Goal: Transaction & Acquisition: Purchase product/service

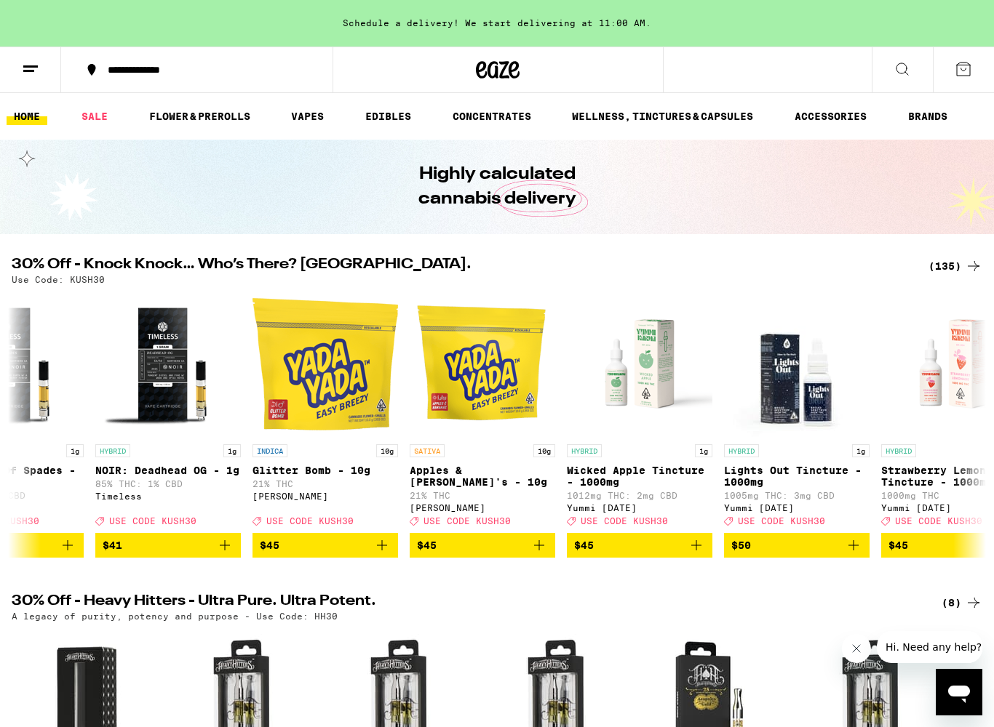
scroll to position [0, 17964]
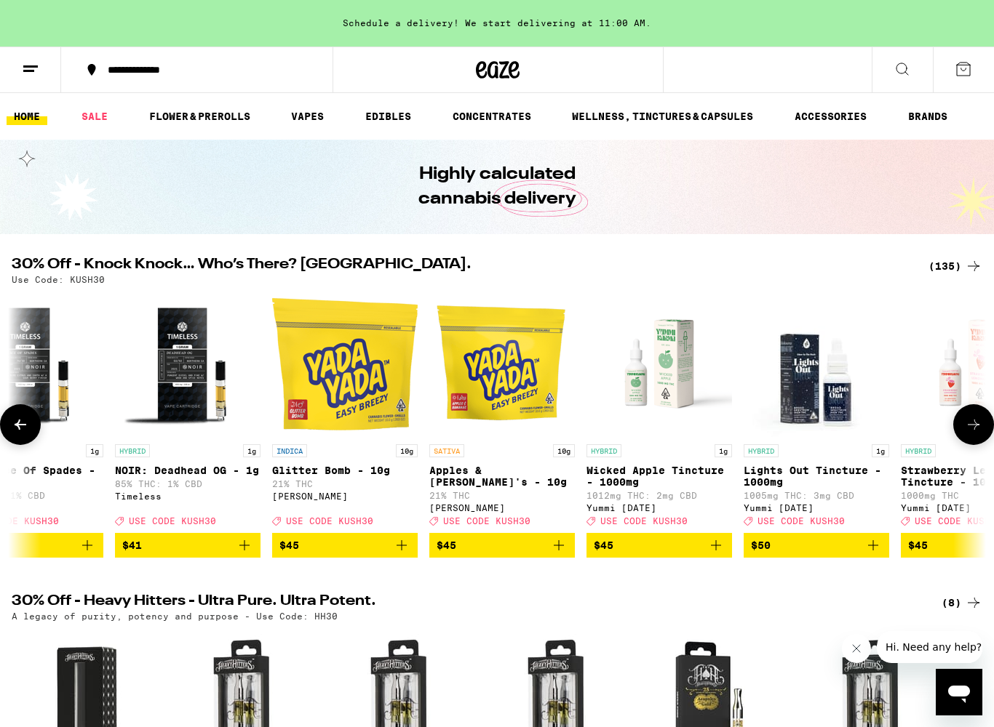
click at [187, 427] on img "Open page for NOIR: Deadhead OG - 1g from Timeless" at bounding box center [187, 364] width 145 height 145
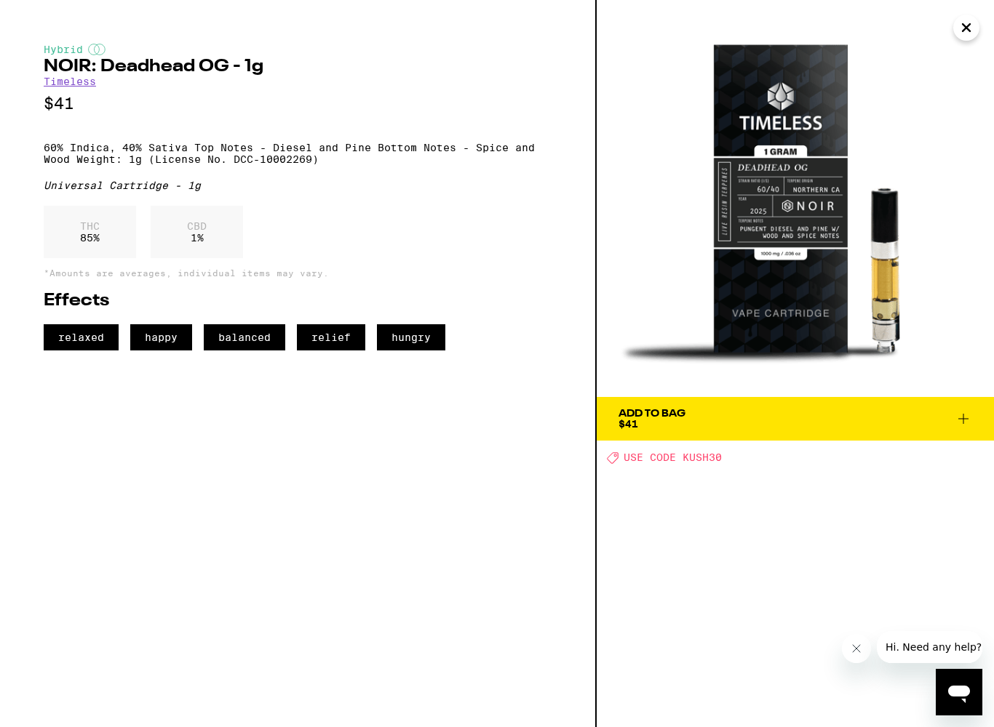
click at [951, 43] on img at bounding box center [794, 198] width 397 height 397
click at [969, 27] on icon "Close" at bounding box center [965, 28] width 17 height 22
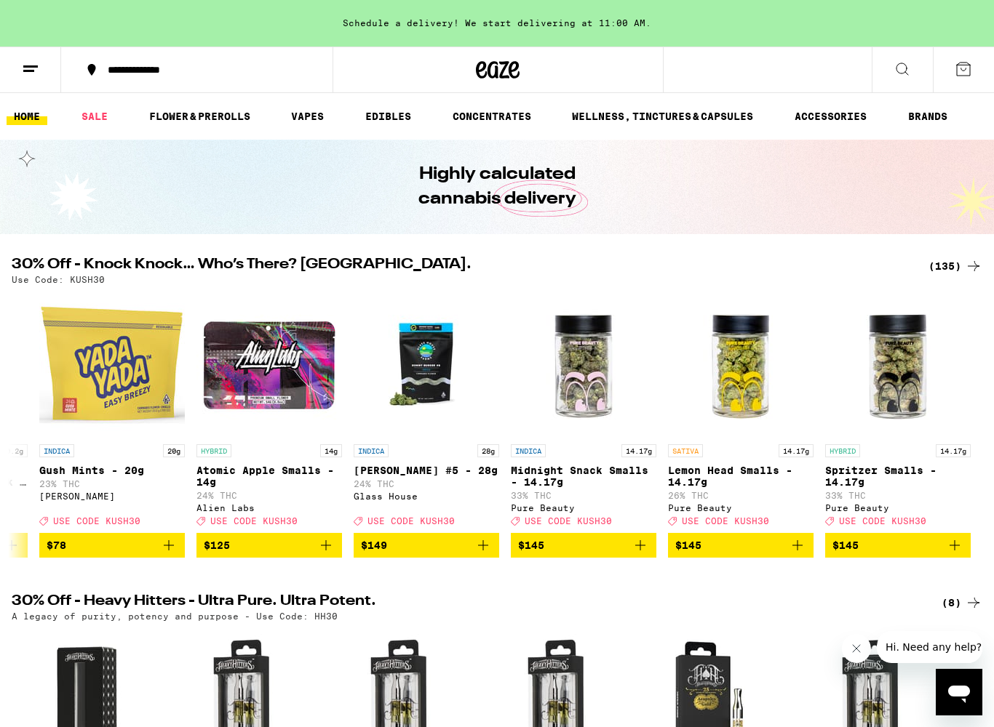
scroll to position [0, 20239]
